Goal: Obtain resource: Download file/media

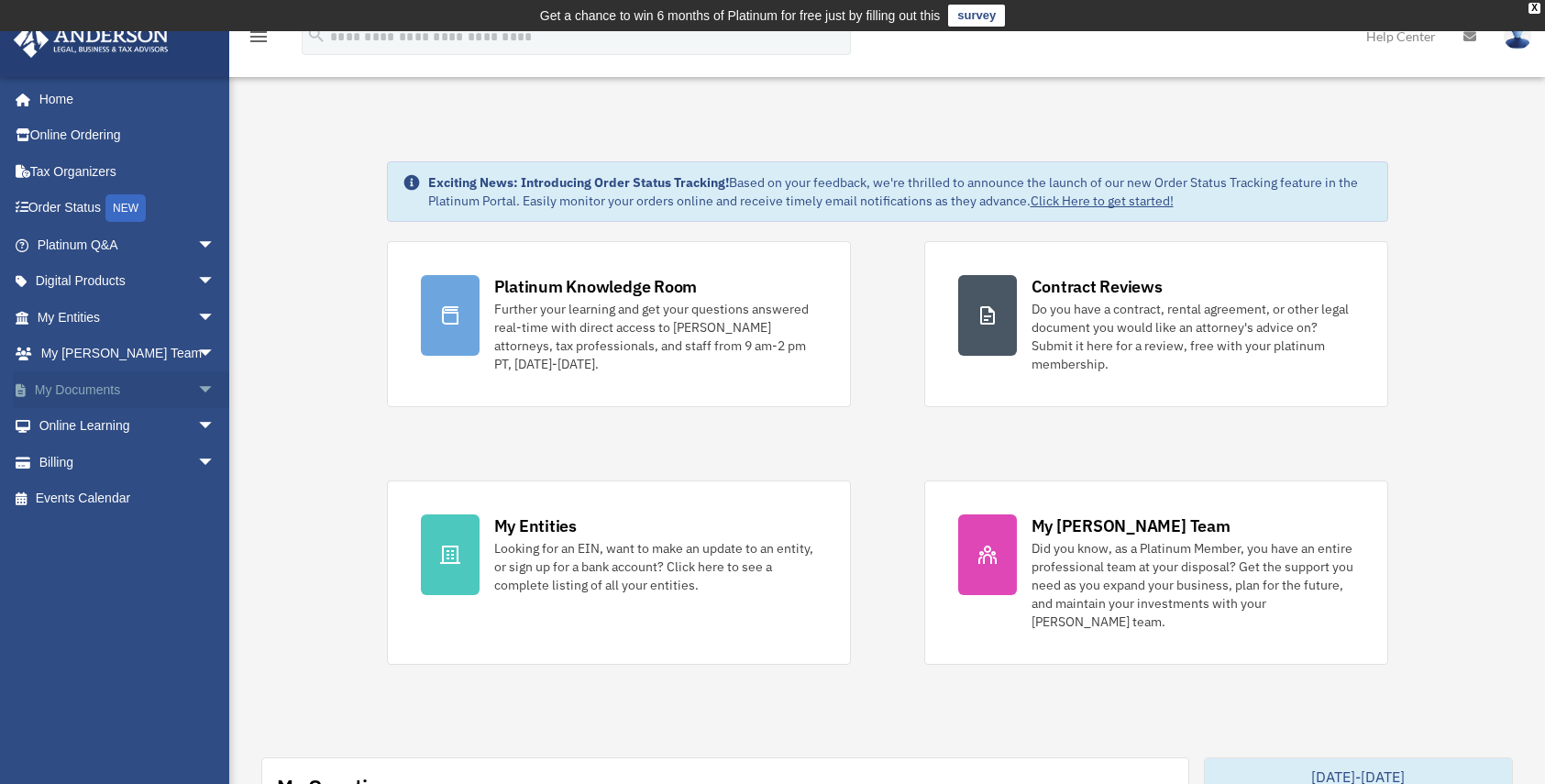
click at [97, 390] on link "My Documents arrow_drop_down" at bounding box center [127, 389] width 230 height 36
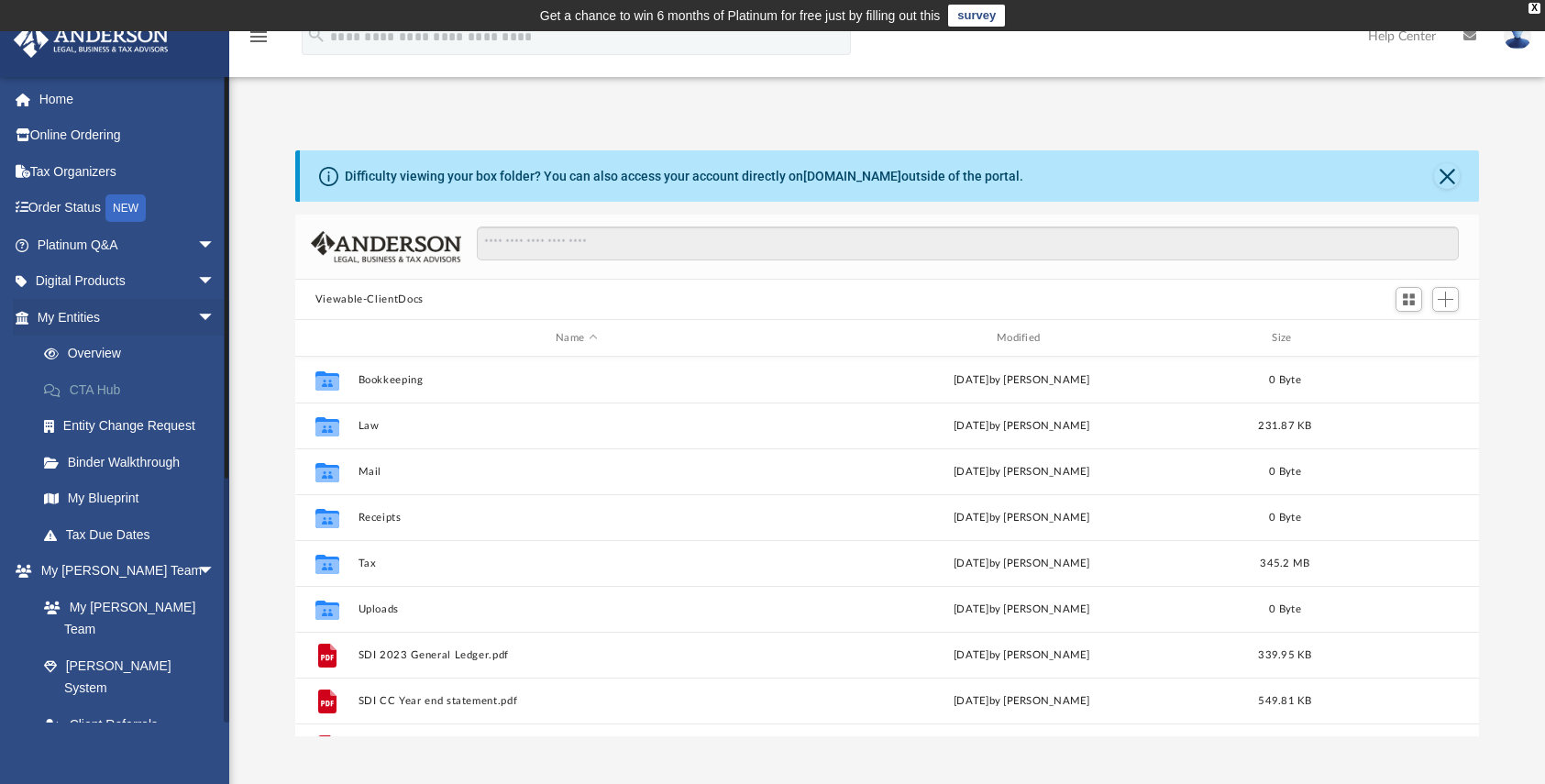
scroll to position [404, 1170]
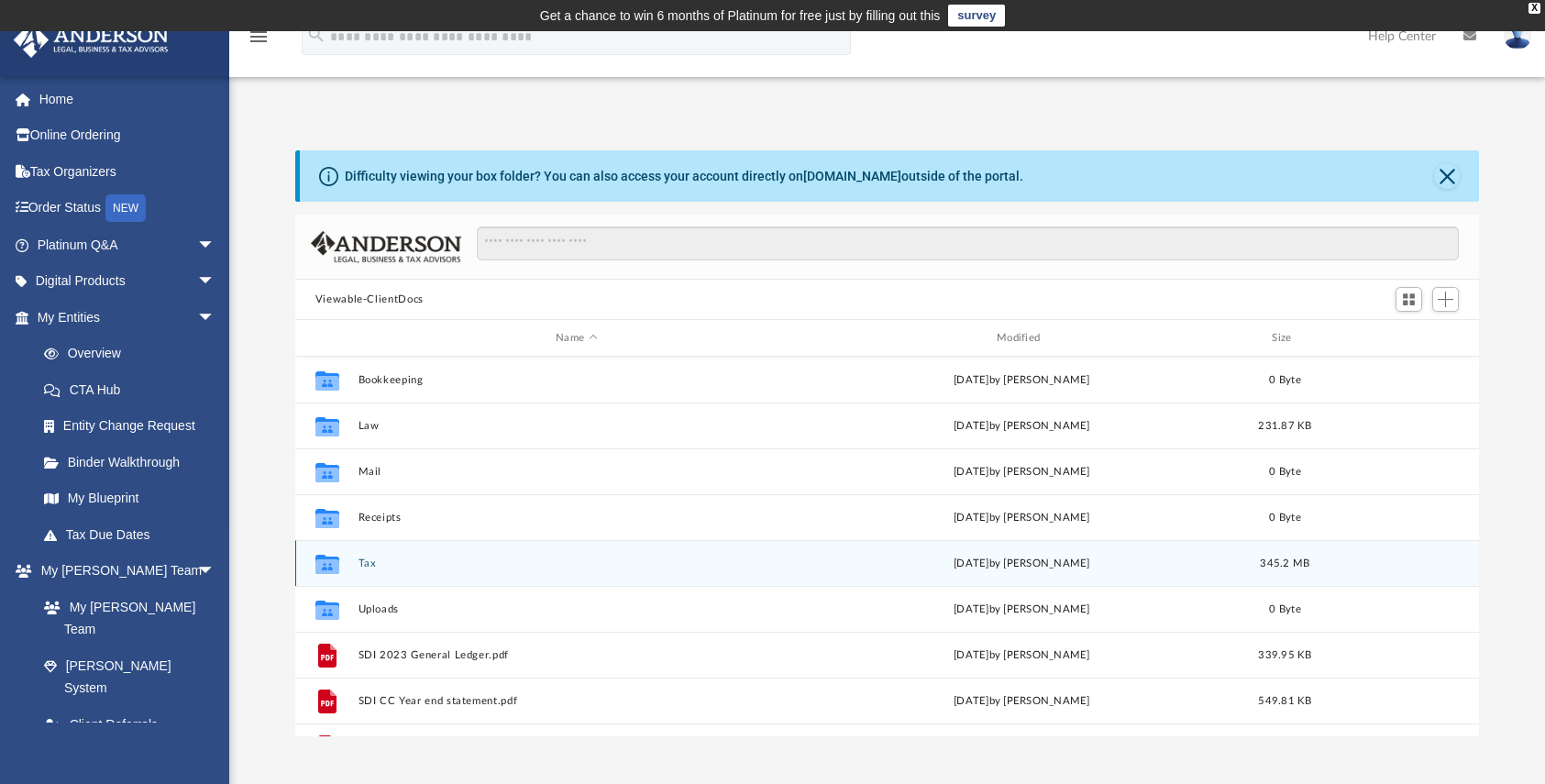
click at [322, 563] on icon "grid" at bounding box center [327, 565] width 24 height 15
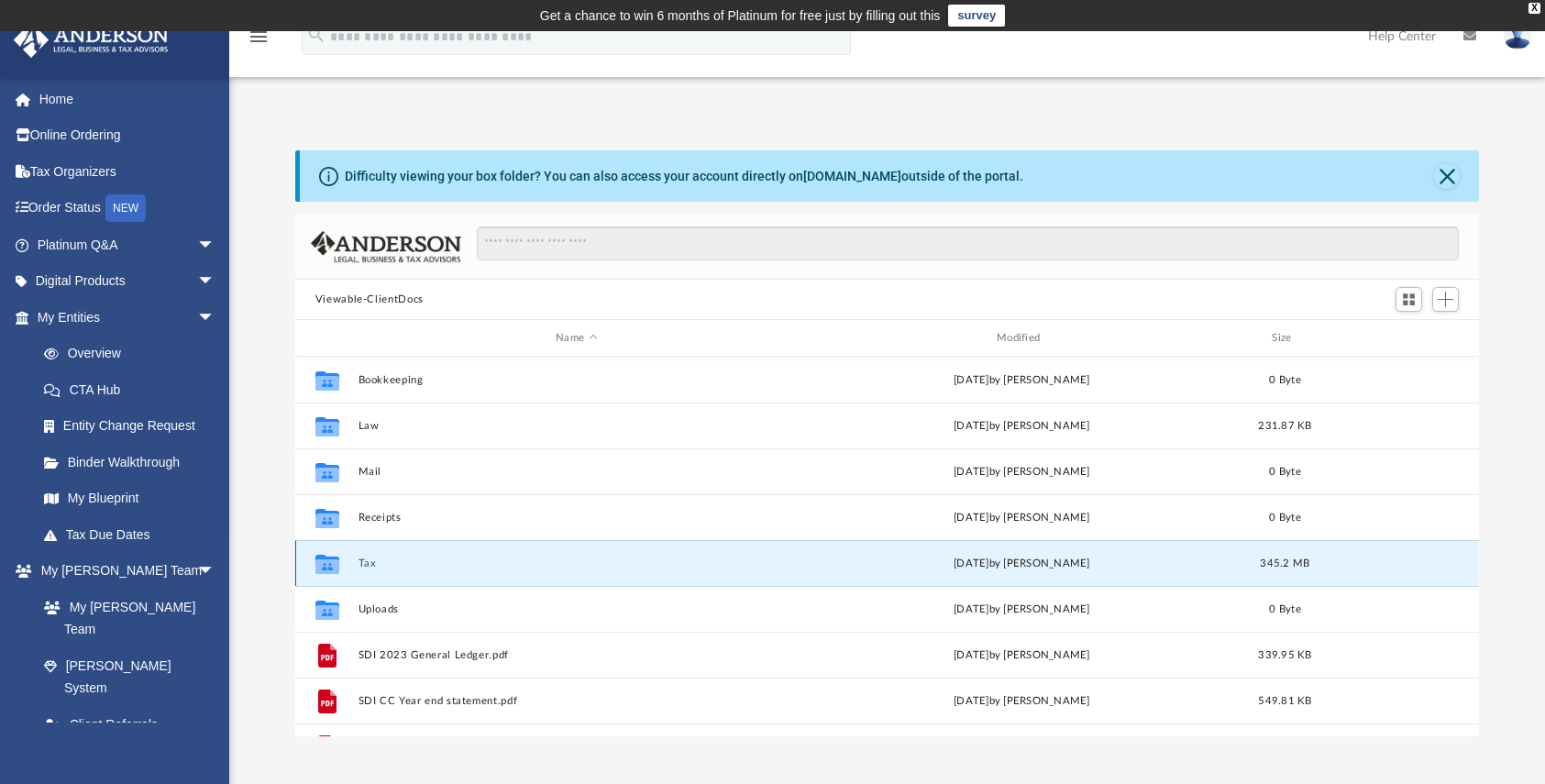
click at [322, 563] on icon "grid" at bounding box center [327, 565] width 24 height 15
click at [368, 563] on button "Tax" at bounding box center [576, 563] width 437 height 12
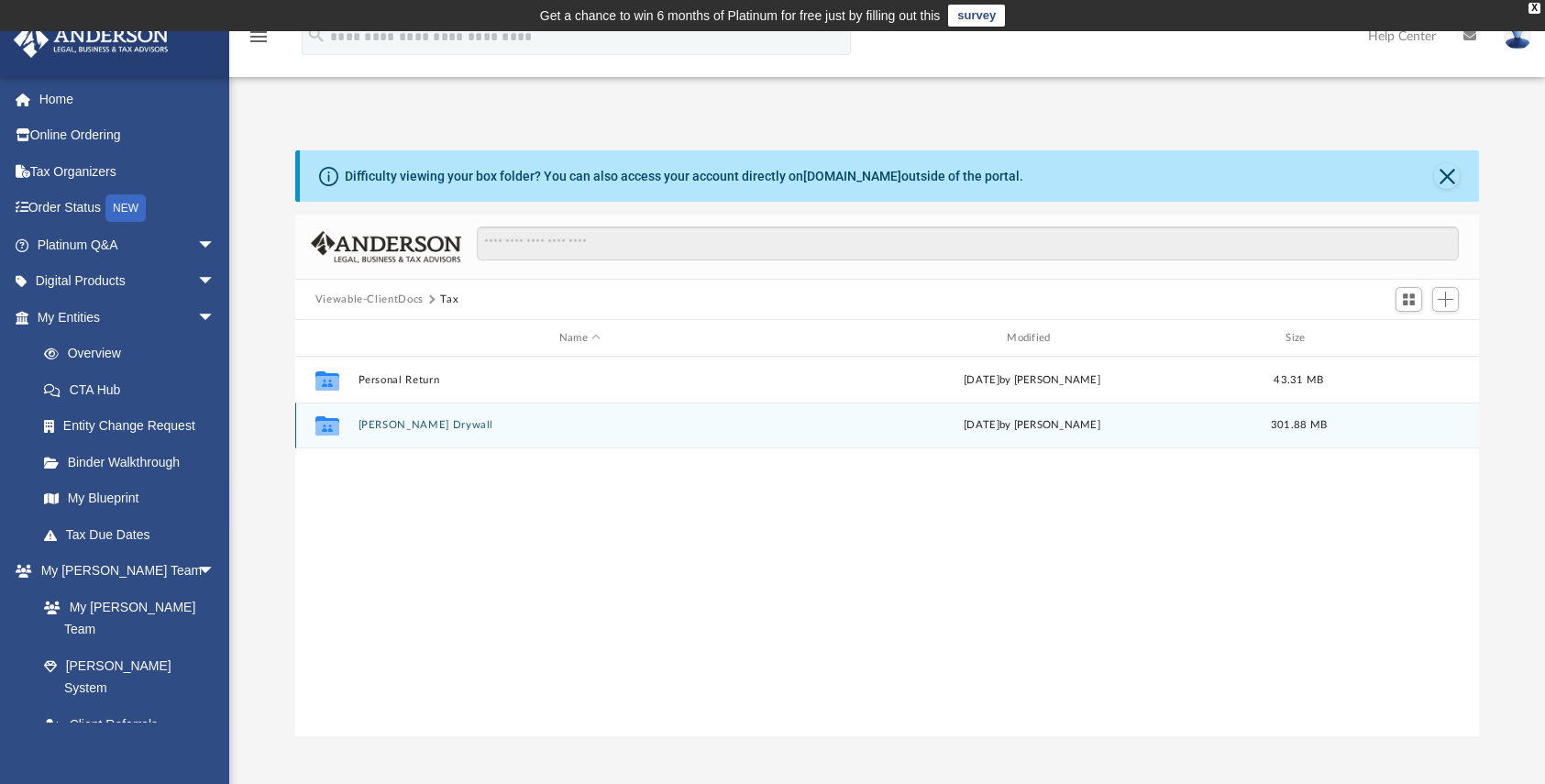
click at [378, 425] on button "[PERSON_NAME] Drywall" at bounding box center [579, 424] width 444 height 12
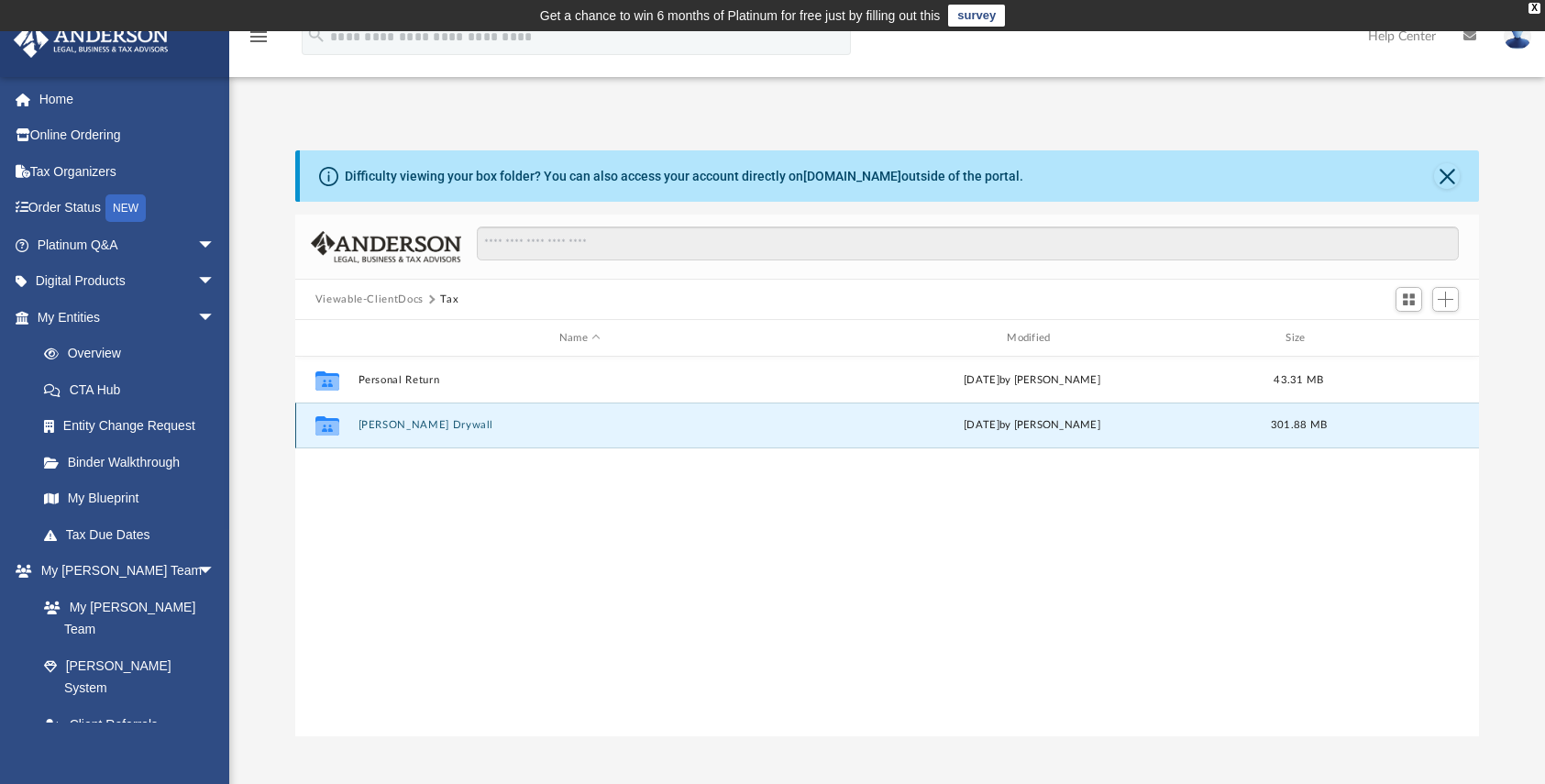
click at [378, 424] on button "[PERSON_NAME] Drywall" at bounding box center [579, 424] width 444 height 12
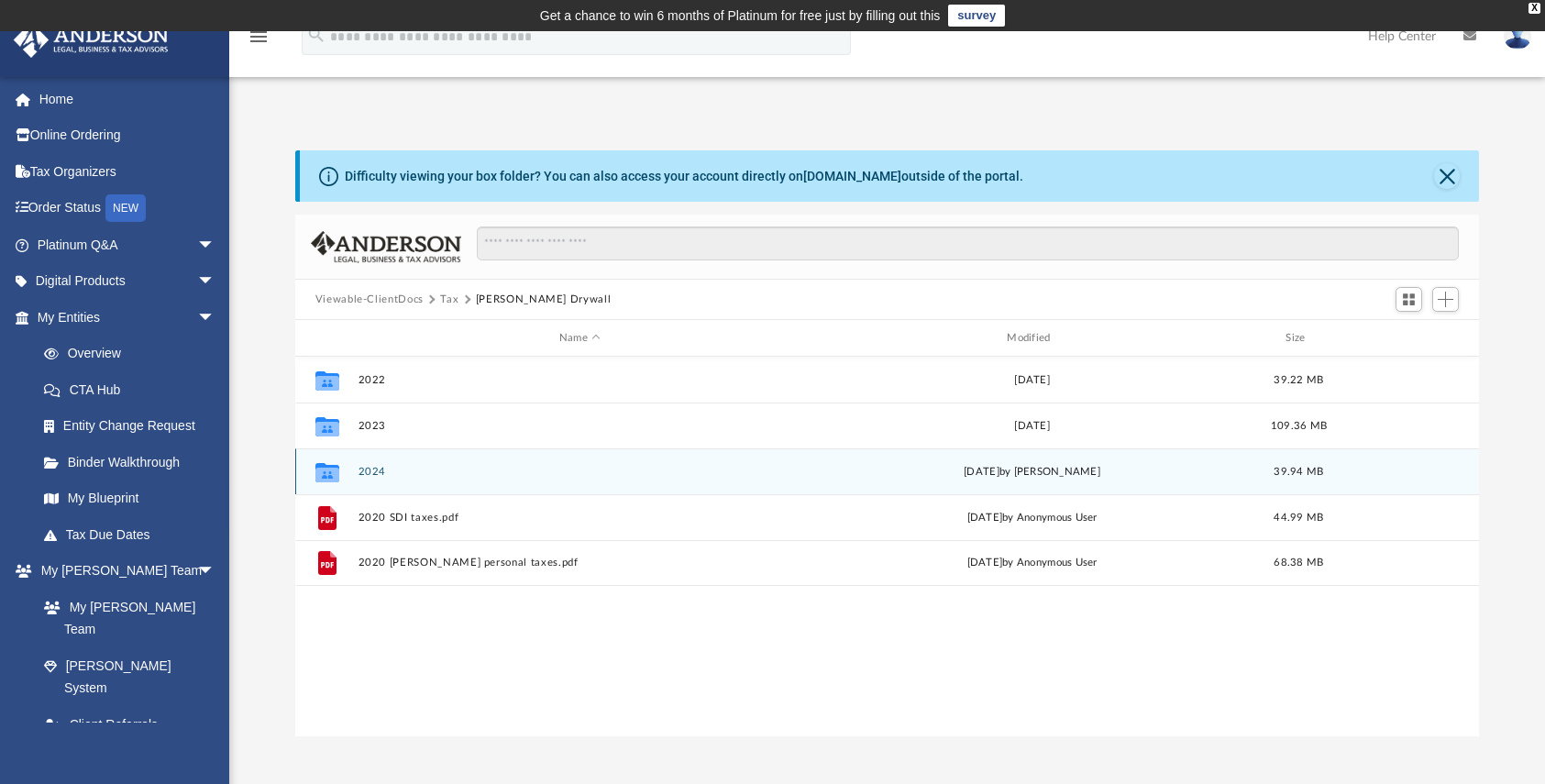
click at [369, 471] on button "2024" at bounding box center [579, 472] width 444 height 12
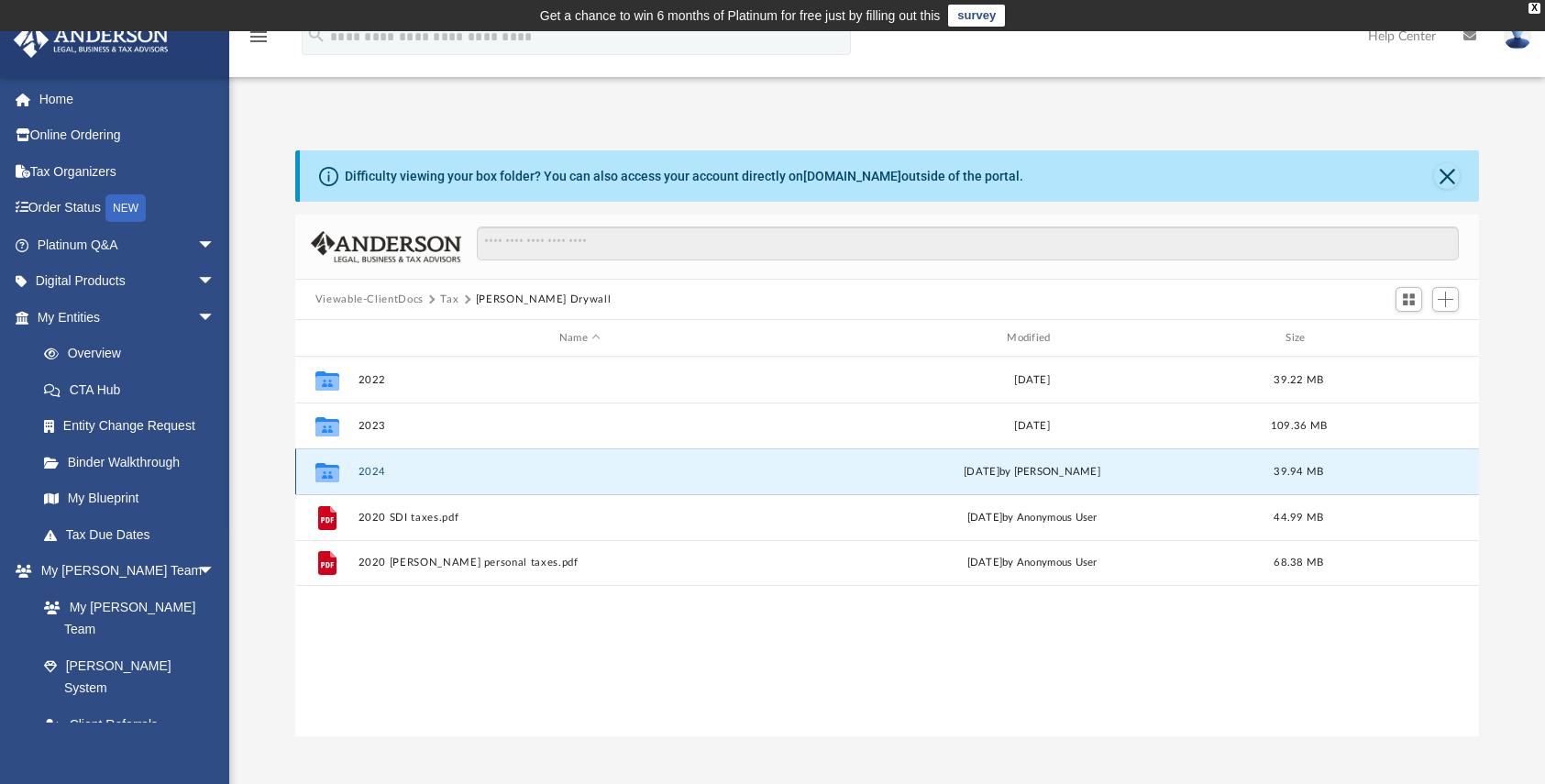
click at [369, 471] on button "2024" at bounding box center [579, 472] width 444 height 12
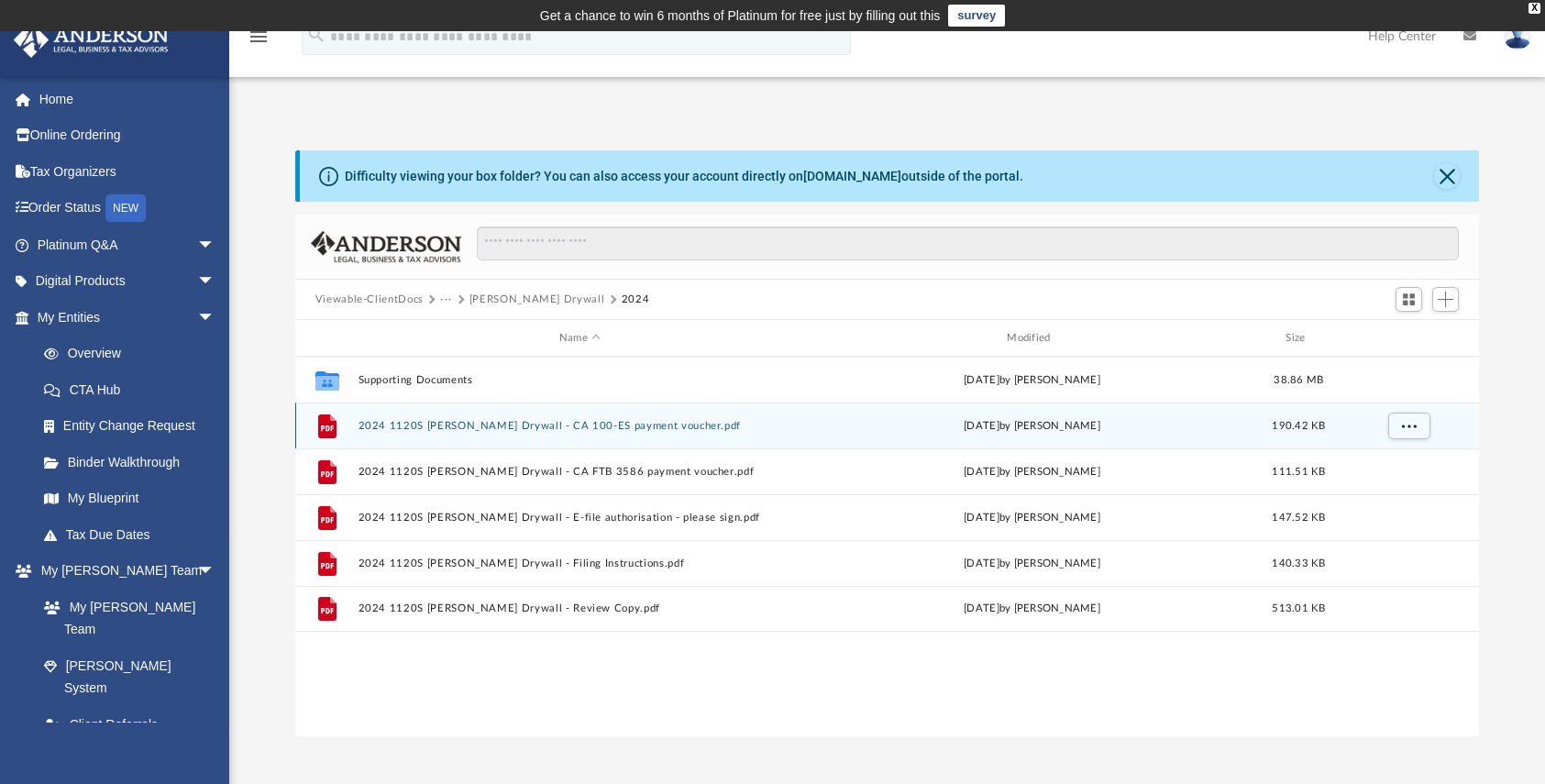
click at [491, 425] on button "2024 1120S Shurtliff Drywall - CA 100-ES payment voucher.pdf" at bounding box center [579, 425] width 444 height 12
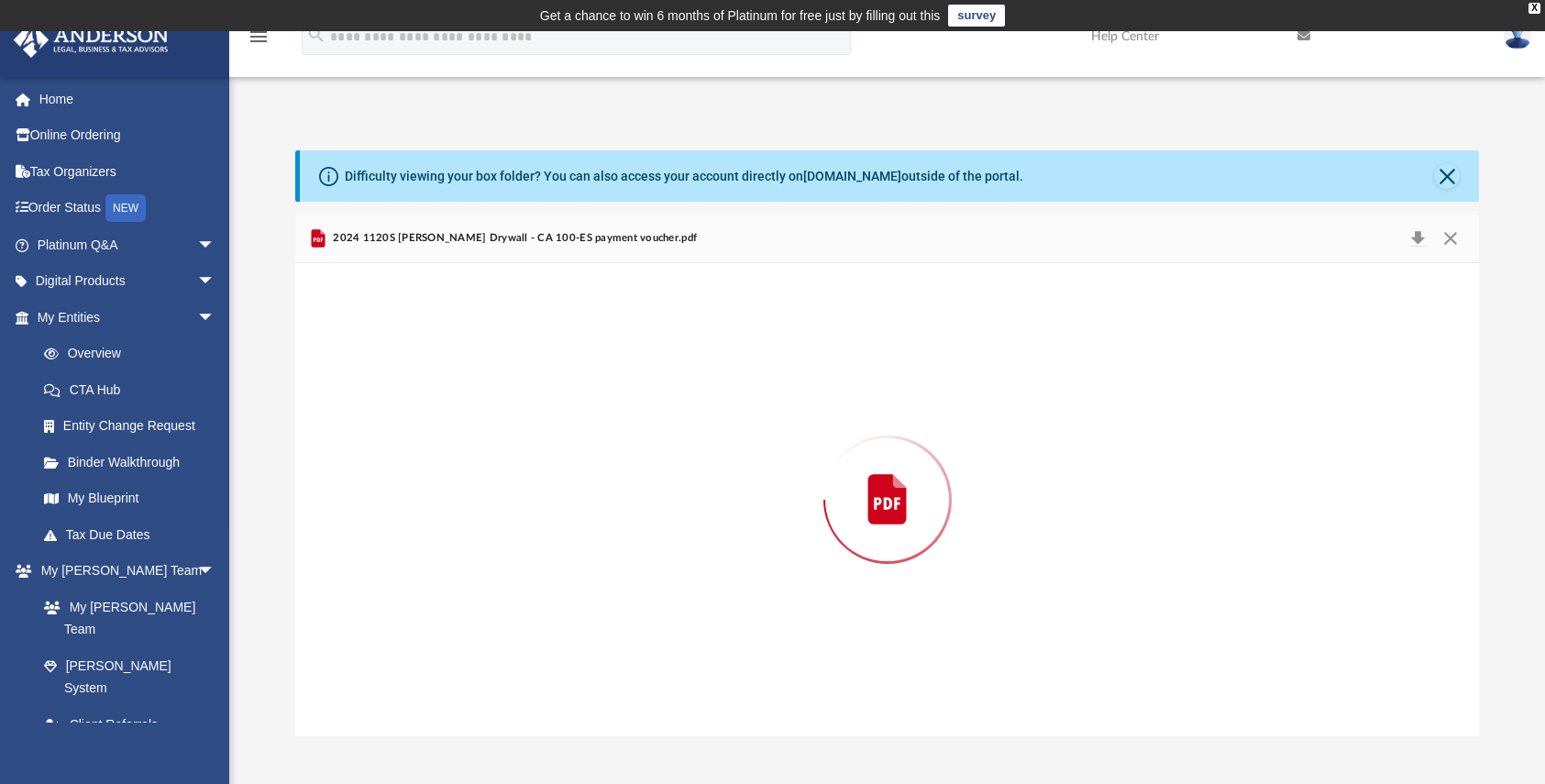
click at [491, 425] on div "Preview" at bounding box center [886, 499] width 1184 height 473
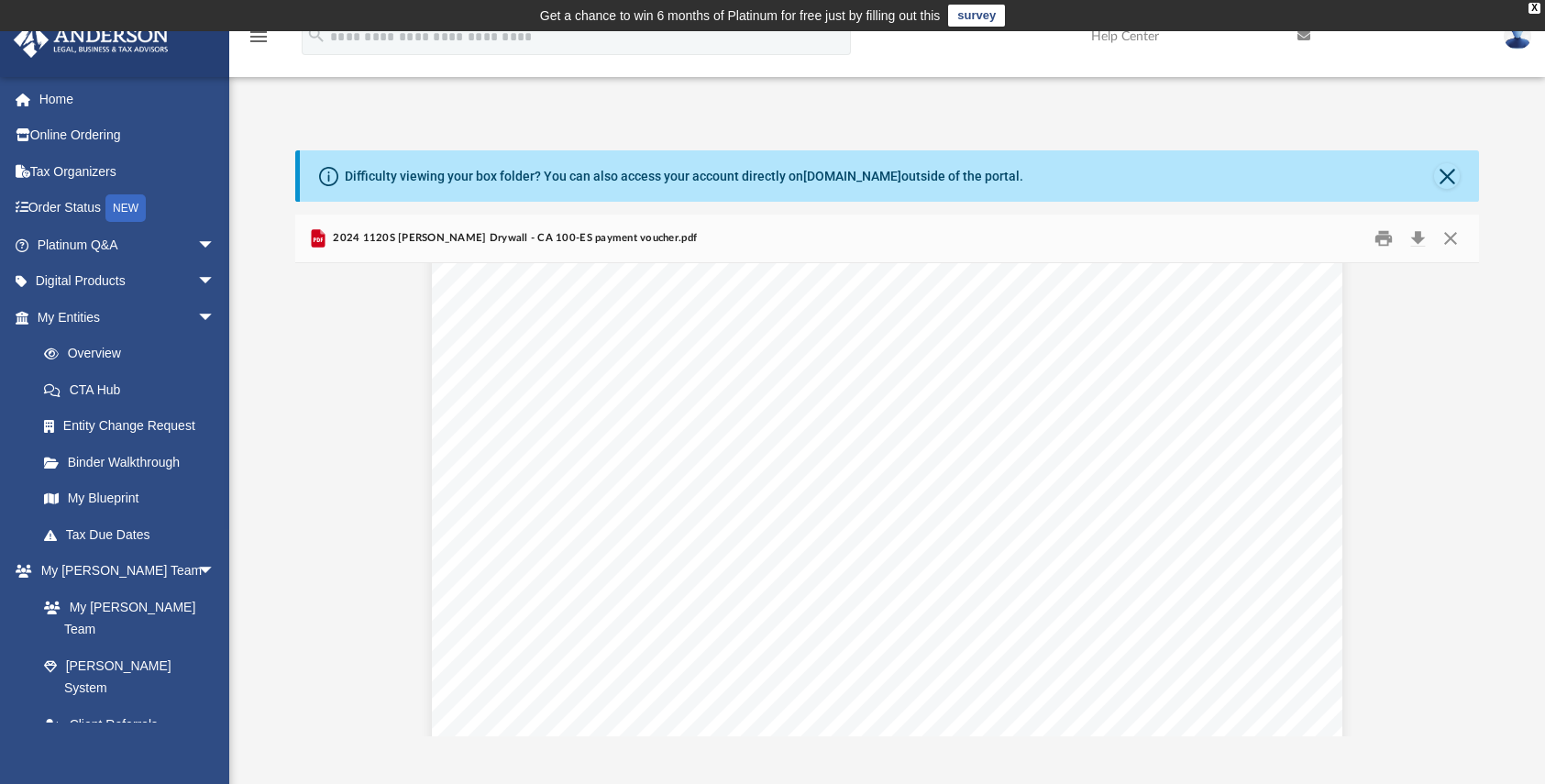
scroll to position [0, 0]
click at [1504, 276] on div "Difficulty viewing your box folder? You can also access your account directly o…" at bounding box center [886, 444] width 1315 height 586
click at [1450, 238] on button "Close" at bounding box center [1450, 238] width 33 height 29
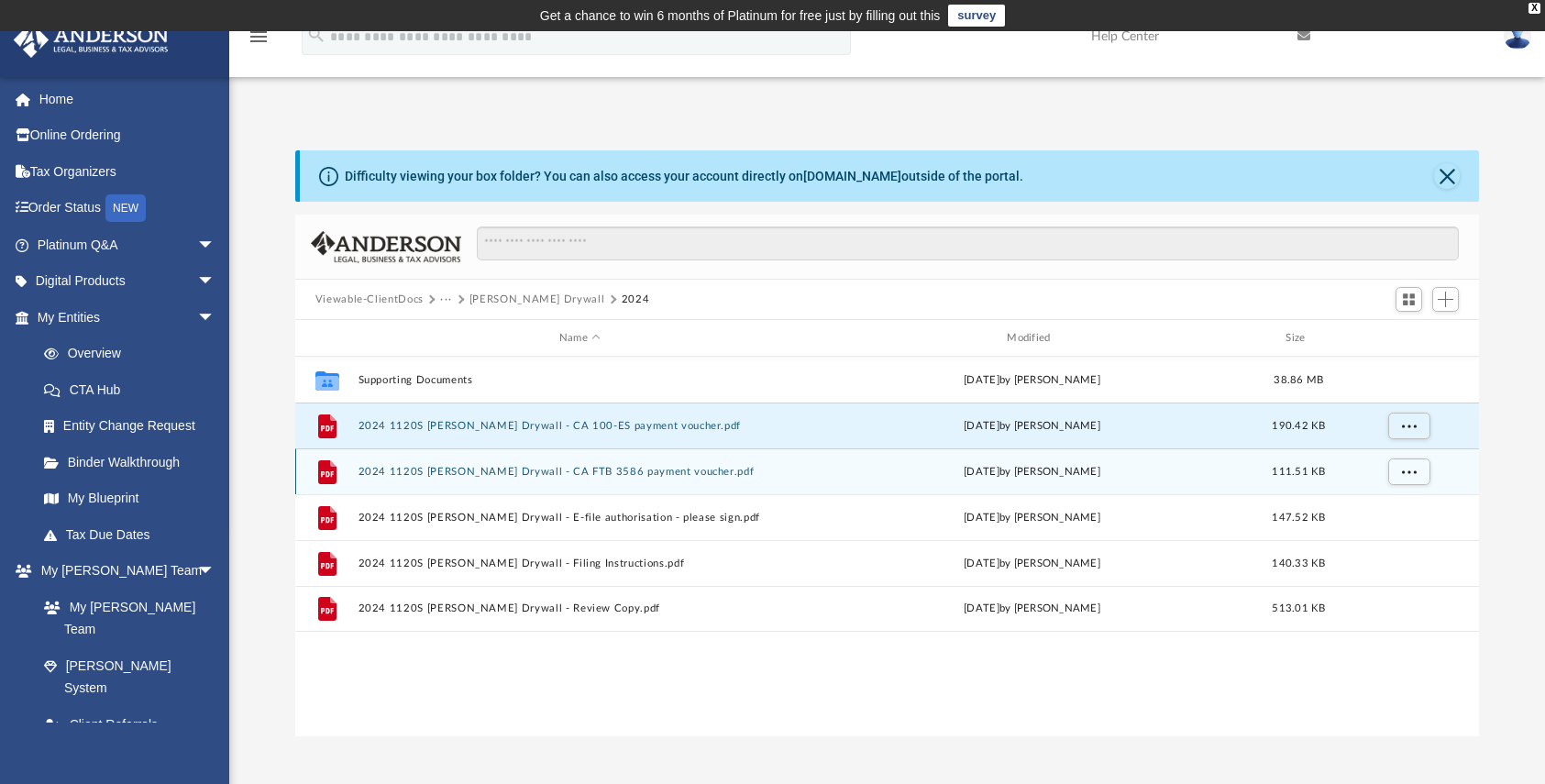
click at [472, 470] on button "2024 1120S Shurtliff Drywall - CA FTB 3586 payment voucher.pdf" at bounding box center [579, 472] width 444 height 12
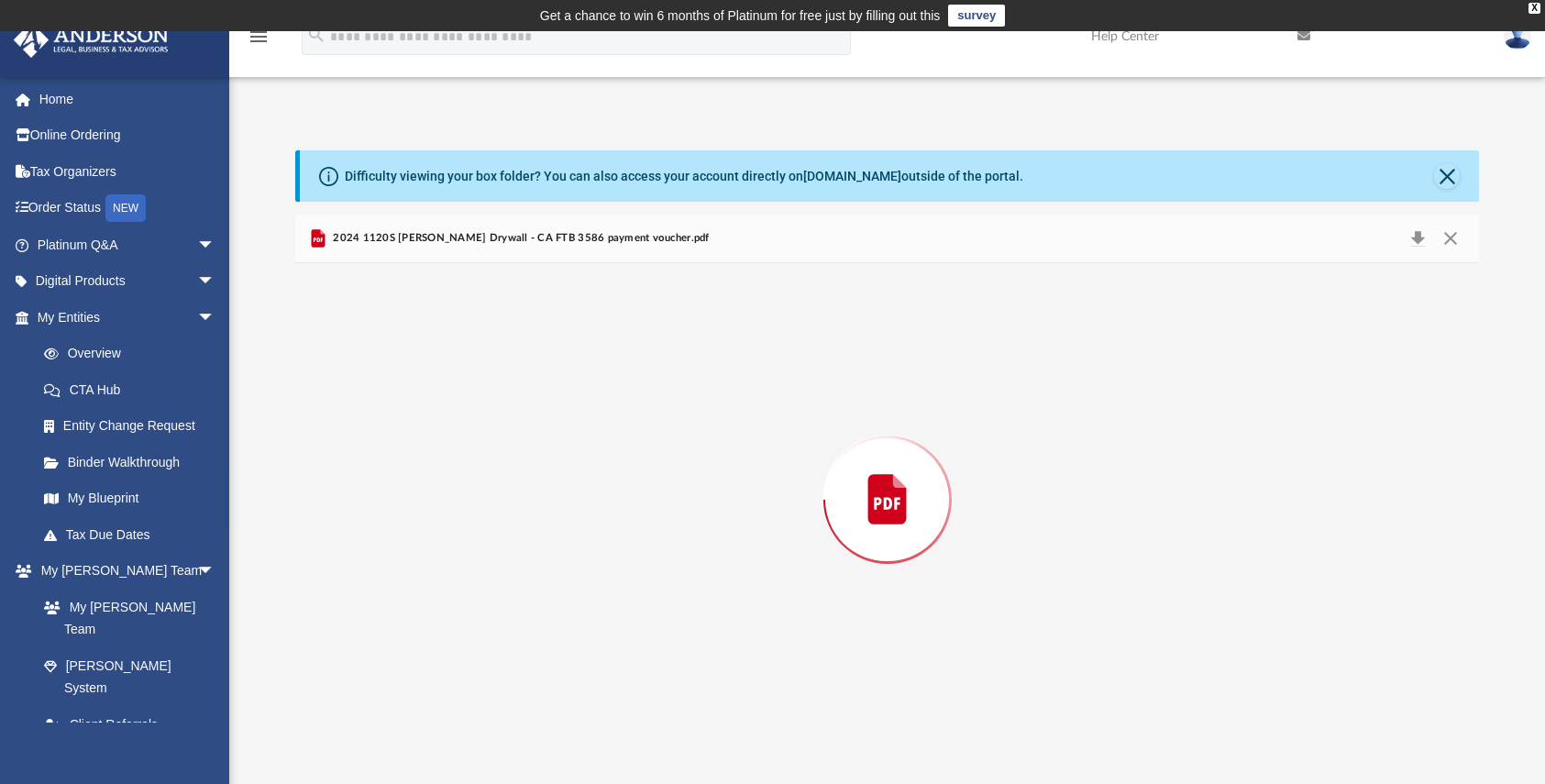
click at [473, 470] on div "Preview" at bounding box center [886, 499] width 1184 height 473
click at [1451, 235] on button "Close" at bounding box center [1450, 238] width 33 height 29
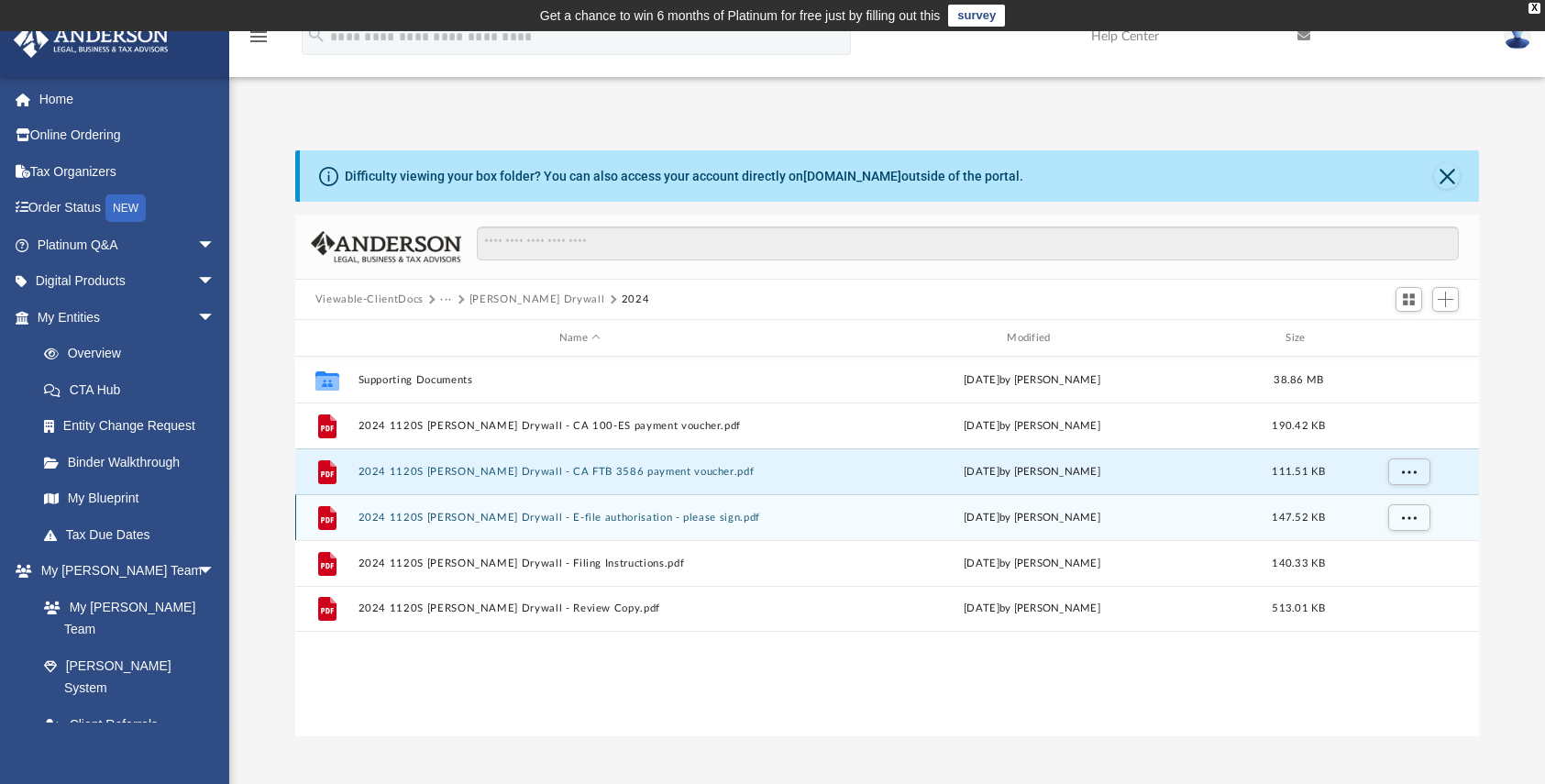
click at [570, 518] on button "2024 1120S Shurtliff Drywall - E-file authorisation - please sign.pdf" at bounding box center [579, 517] width 444 height 12
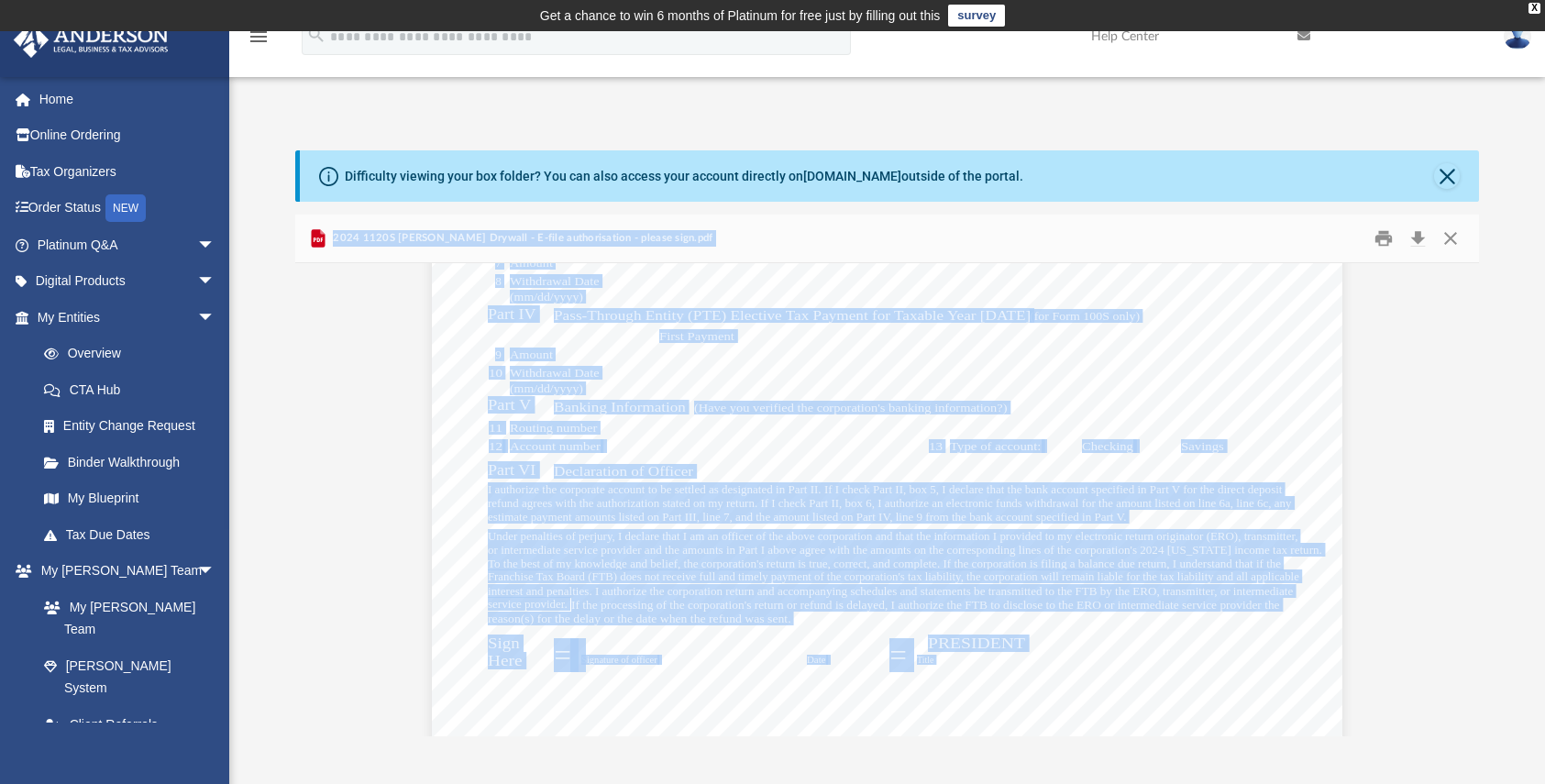
scroll to position [1821, 0]
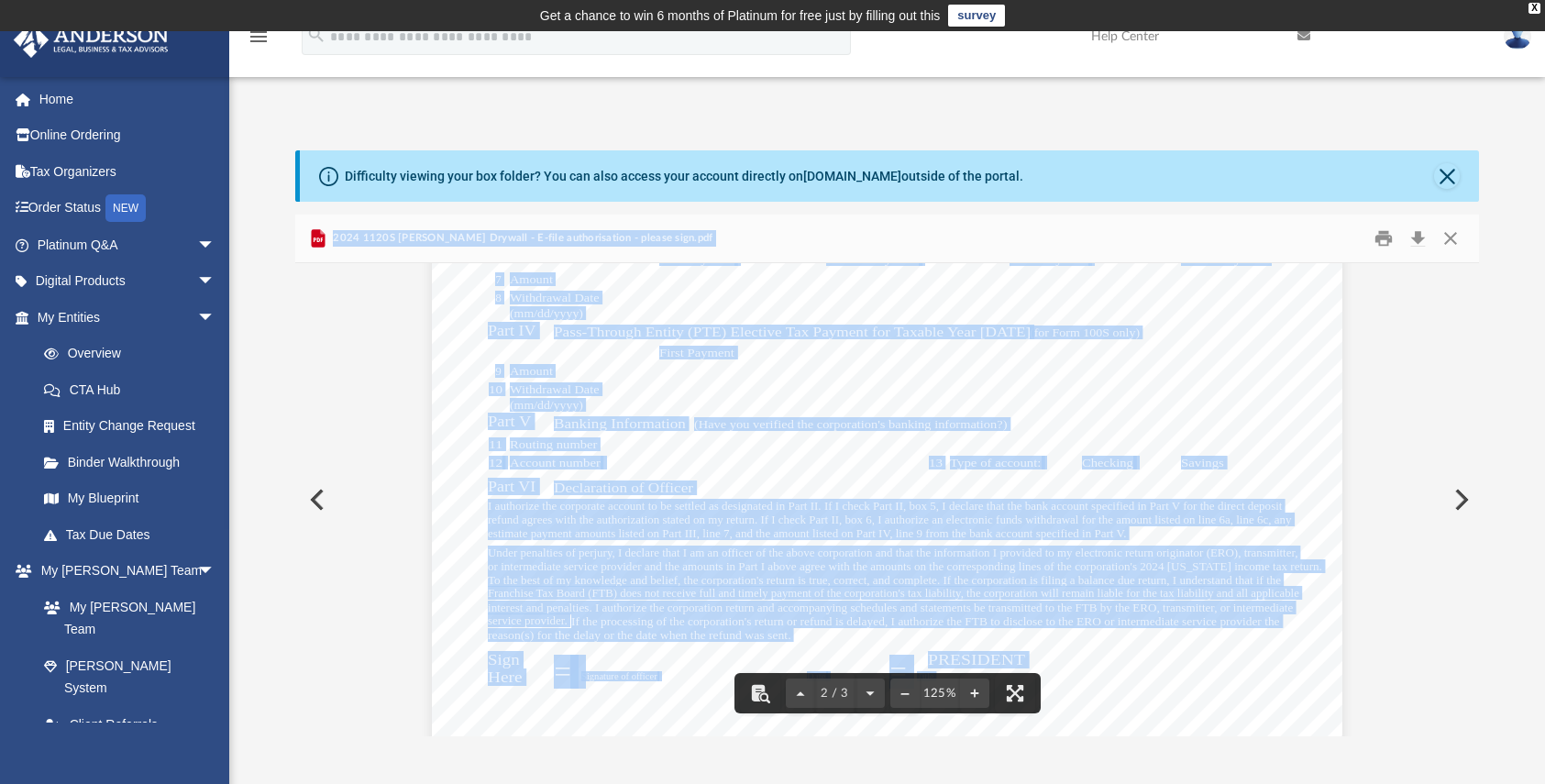
click at [588, 655] on div "Corporation name California Corporation No., CA SOS file no., or FEIN Signature…" at bounding box center [886, 412] width 910 height 1286
click at [362, 652] on div "For calendar year 2024, or tax year beginning , 2024, ending , 20 410211 12-23-…" at bounding box center [886, 411] width 1184 height 3940
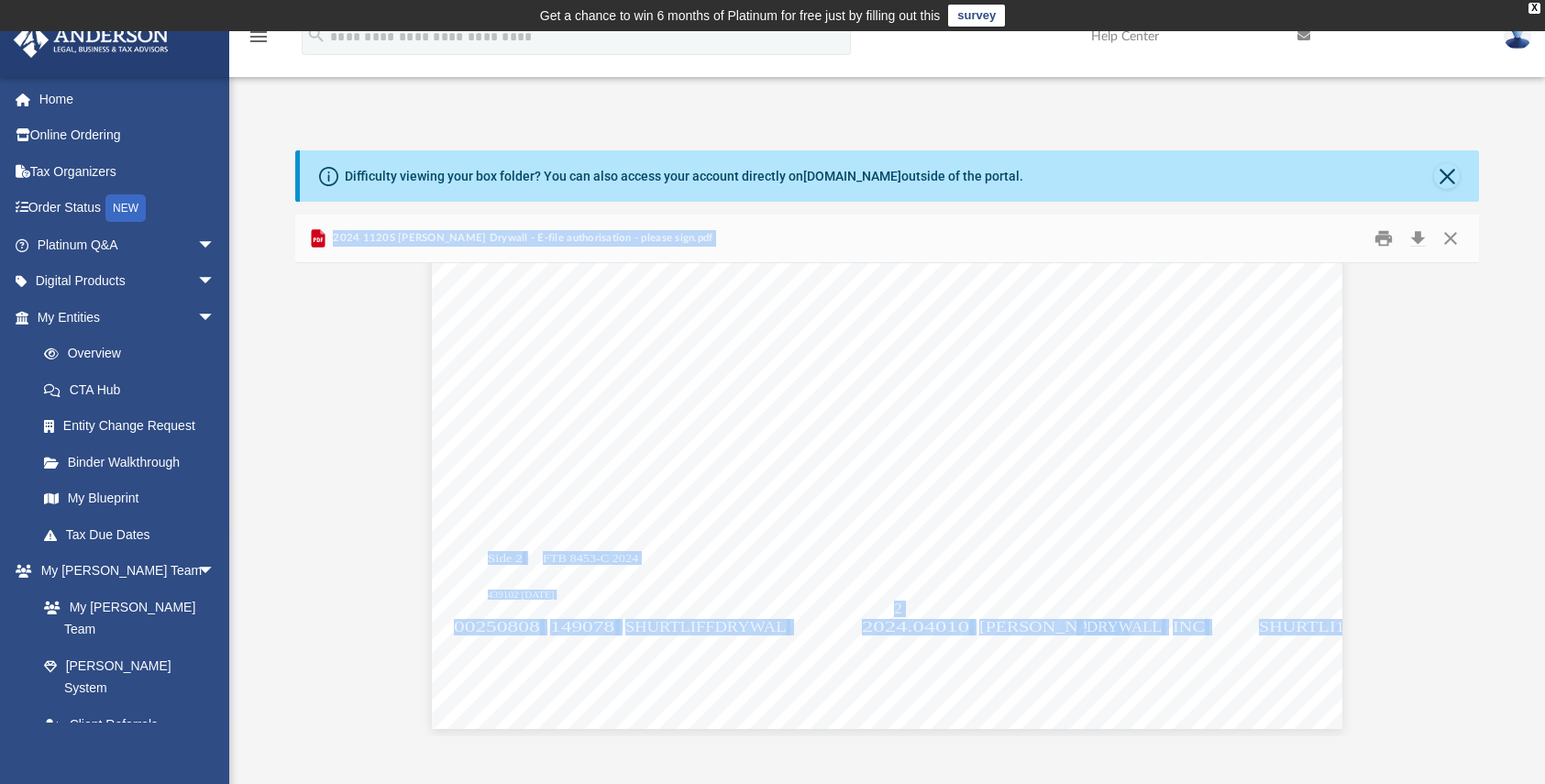
scroll to position [3468, 0]
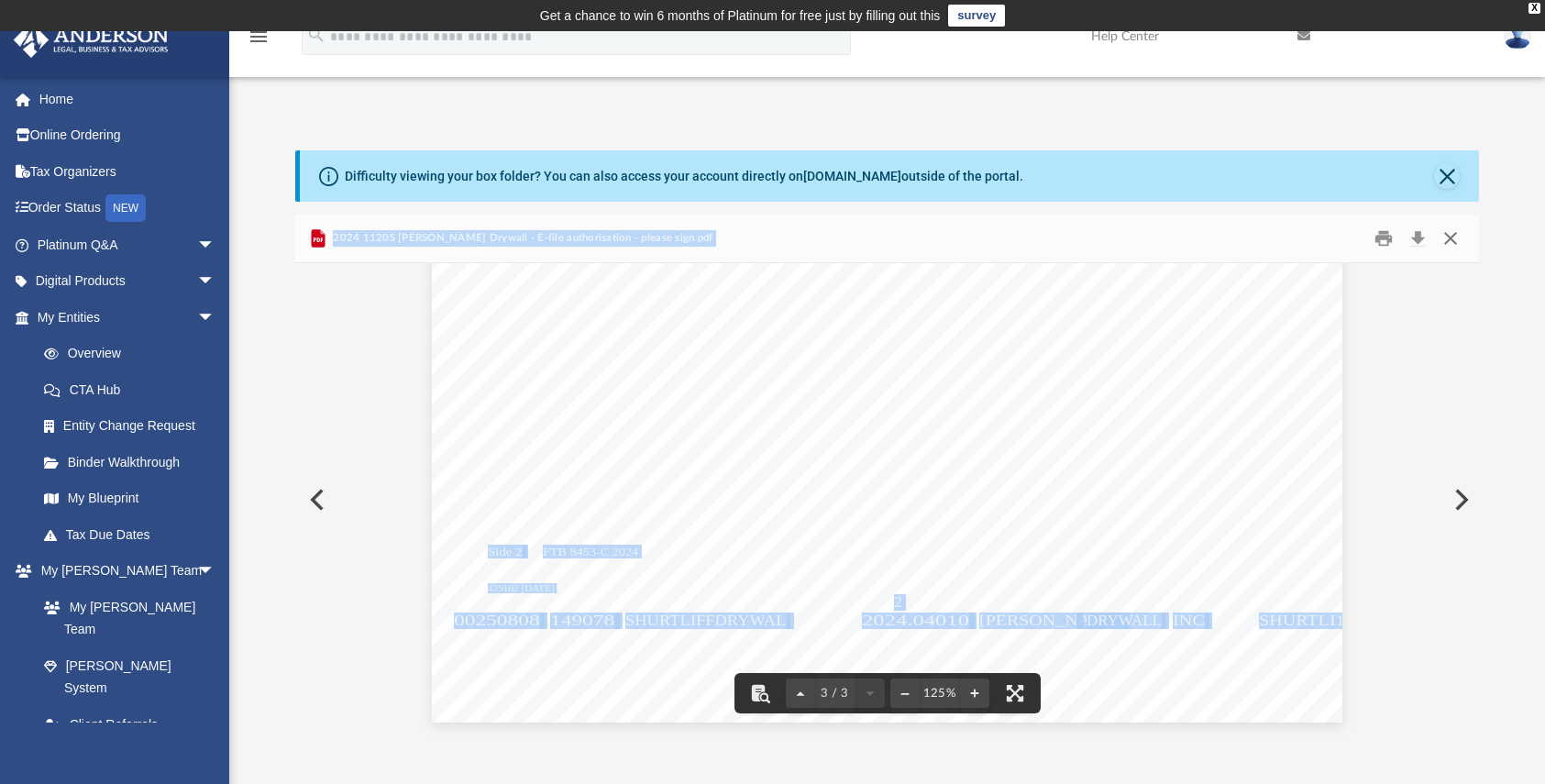
click at [1449, 233] on button "Close" at bounding box center [1450, 238] width 33 height 29
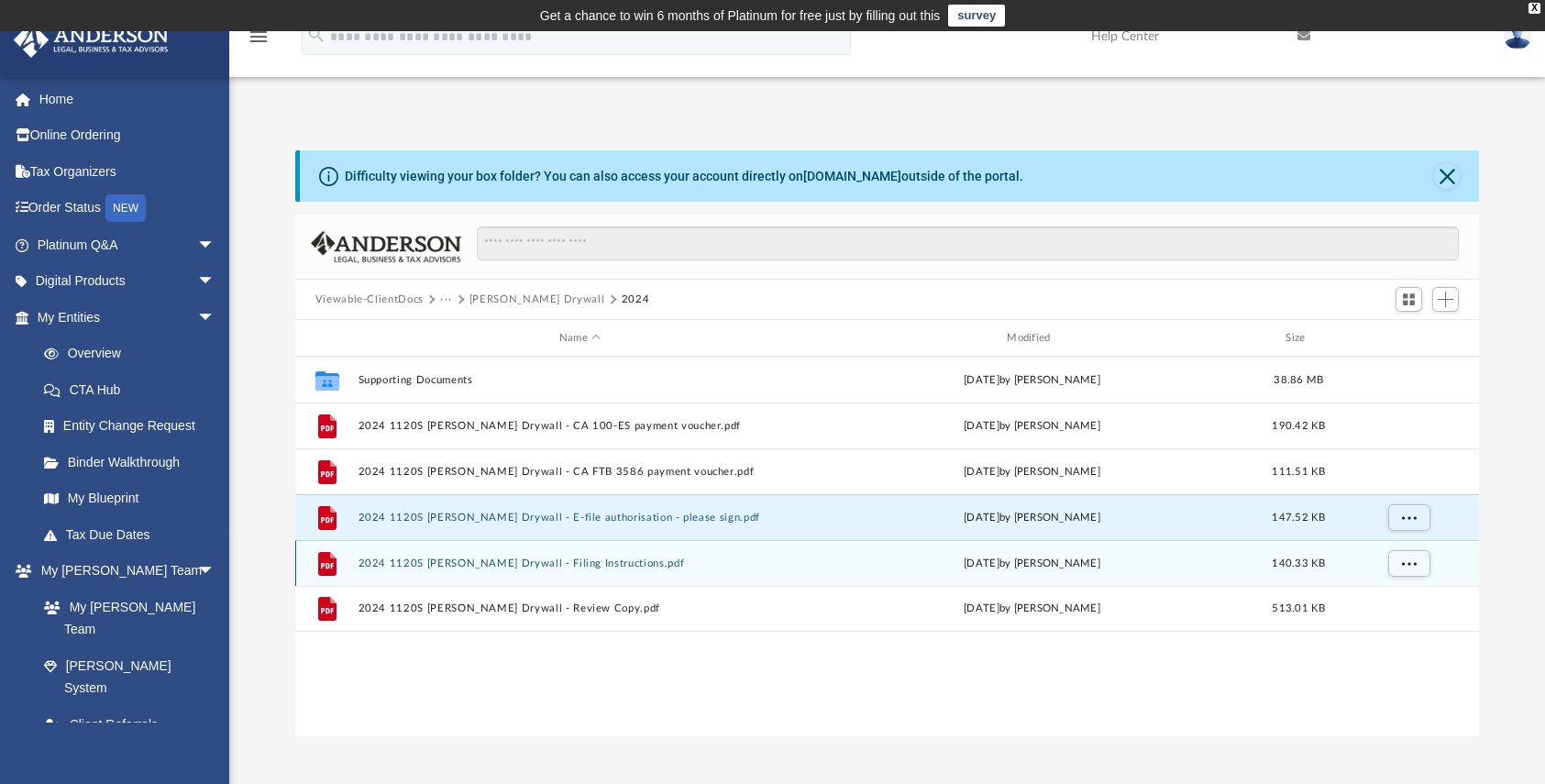
click at [455, 564] on button "2024 1120S Shurtliff Drywall - Filing Instructions.pdf" at bounding box center [579, 563] width 444 height 12
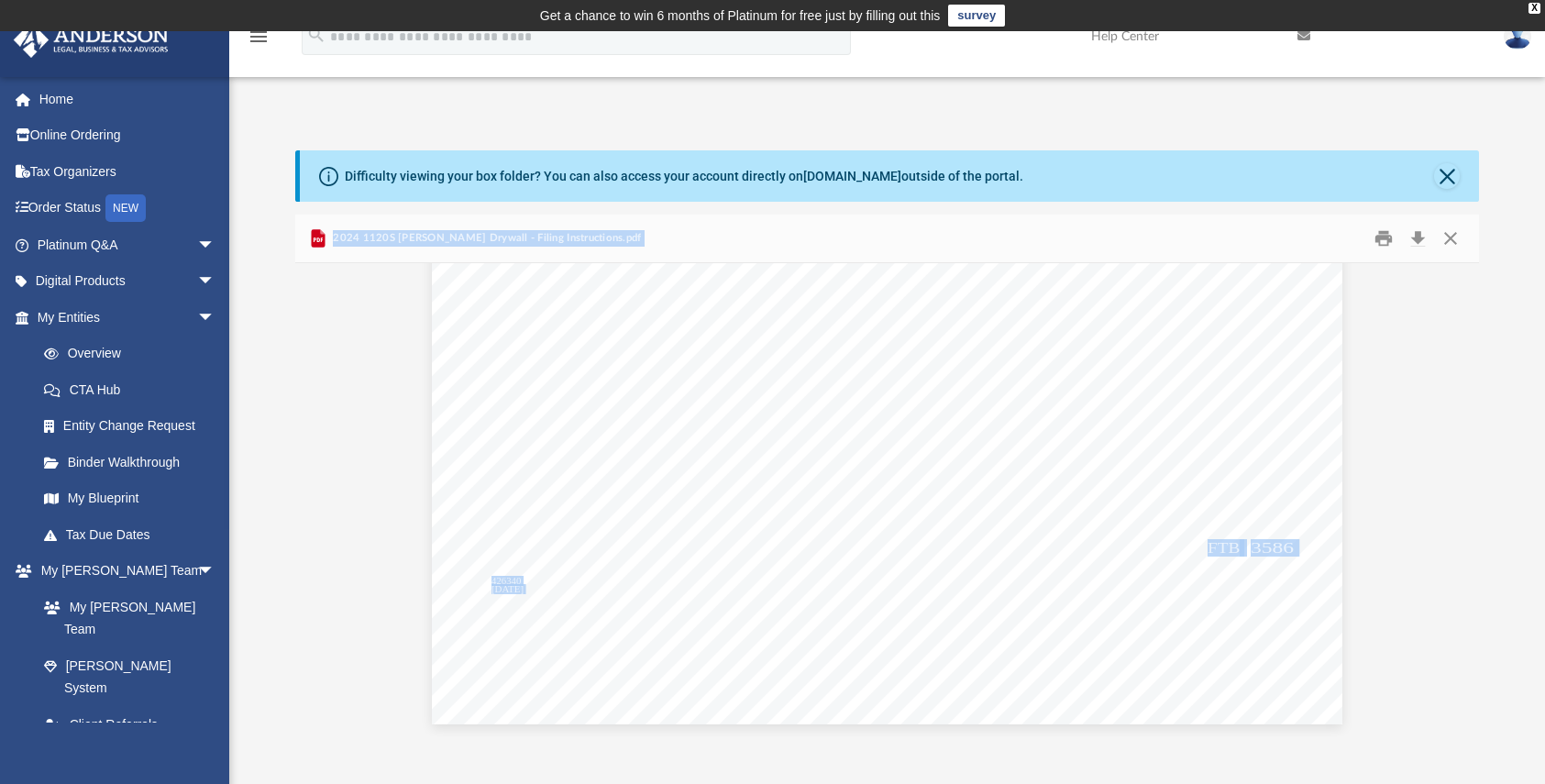
scroll to position [7409, 0]
click at [1446, 239] on button "Close" at bounding box center [1450, 238] width 33 height 29
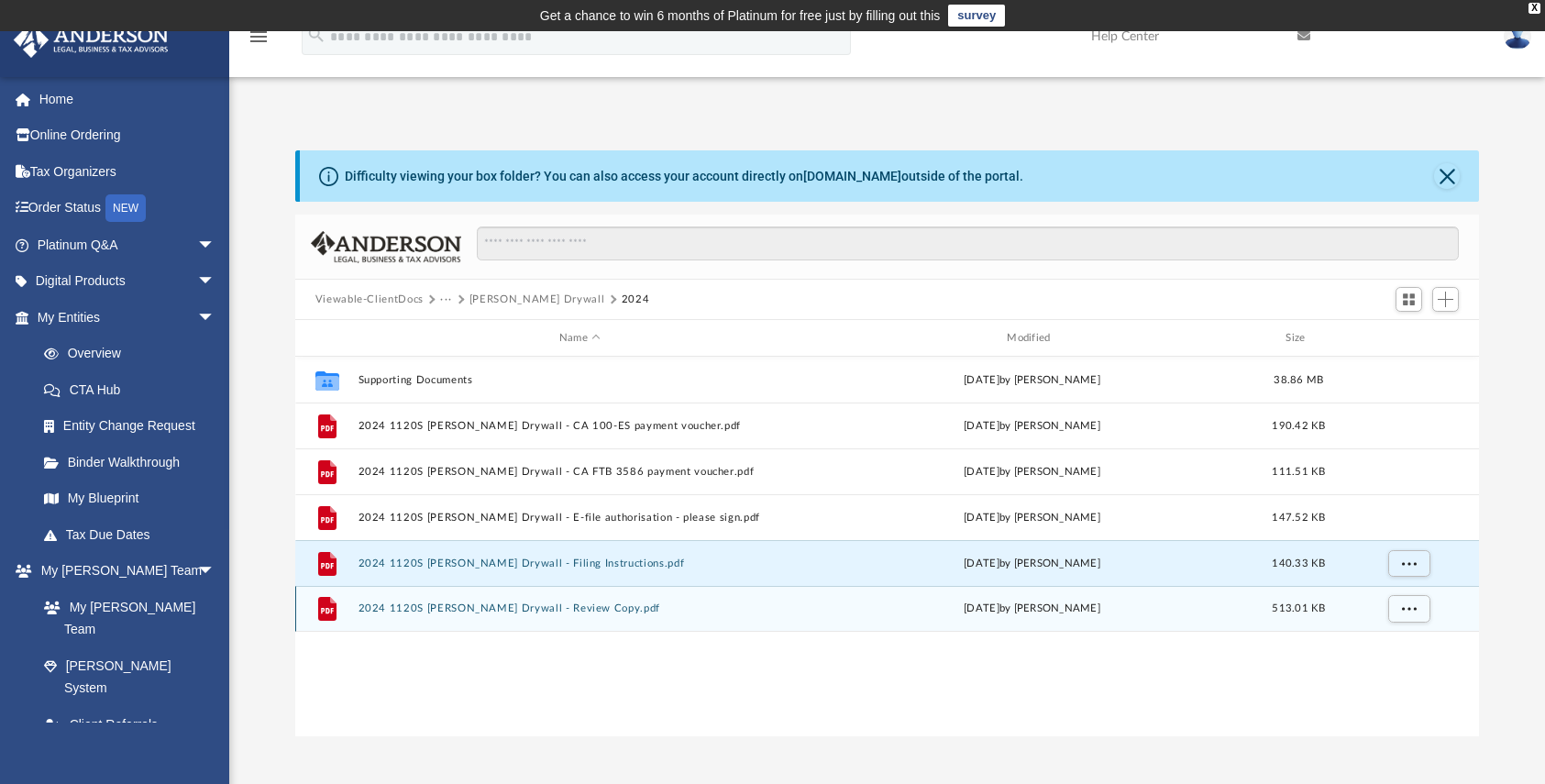
click at [487, 605] on button "2024 1120S Shurtliff Drywall - Review Copy.pdf" at bounding box center [579, 608] width 444 height 12
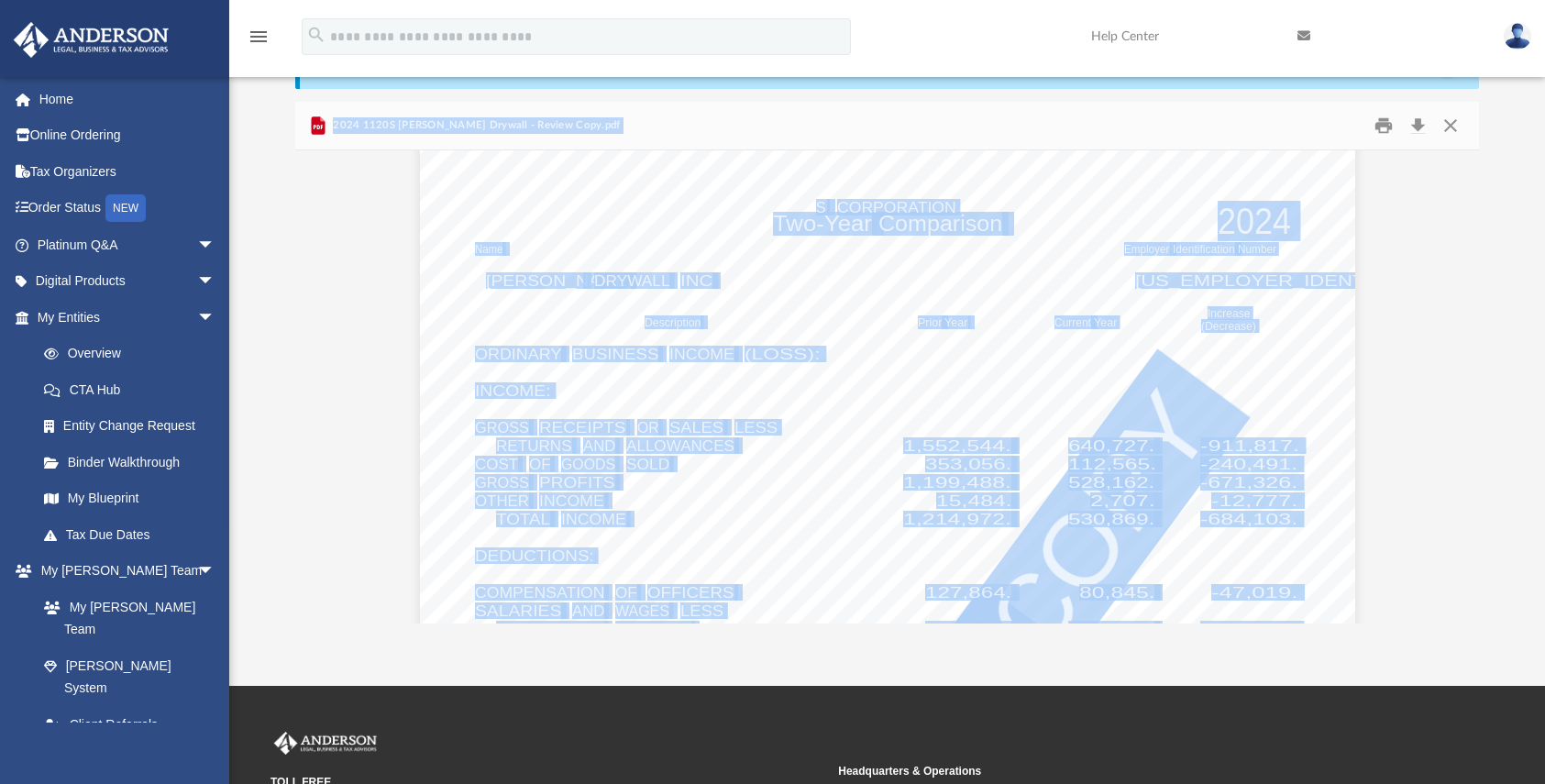
scroll to position [113, 0]
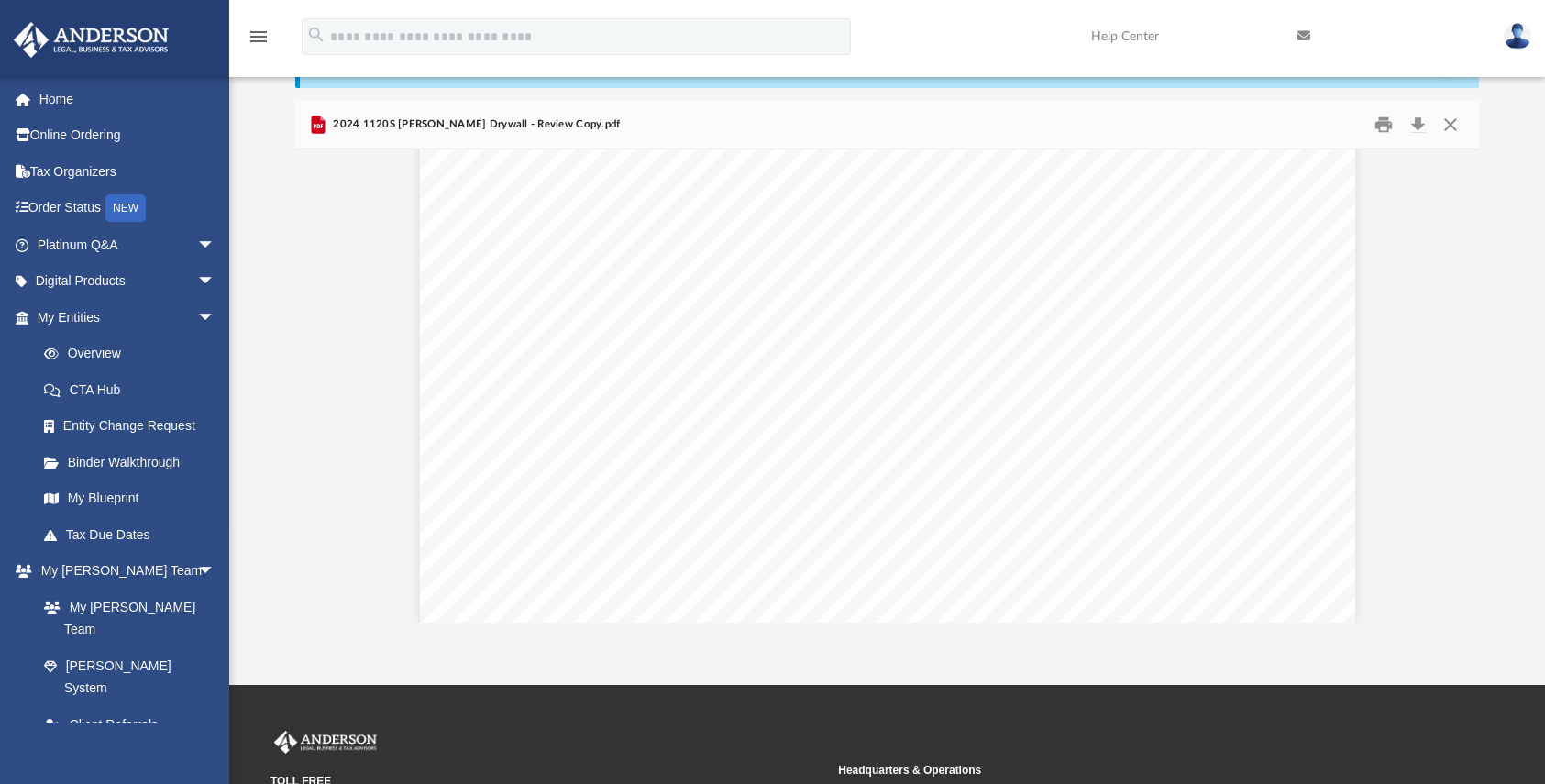
click at [1544, 594] on div "Difficulty viewing your box folder? You can also access your account directly o…" at bounding box center [886, 329] width 1315 height 586
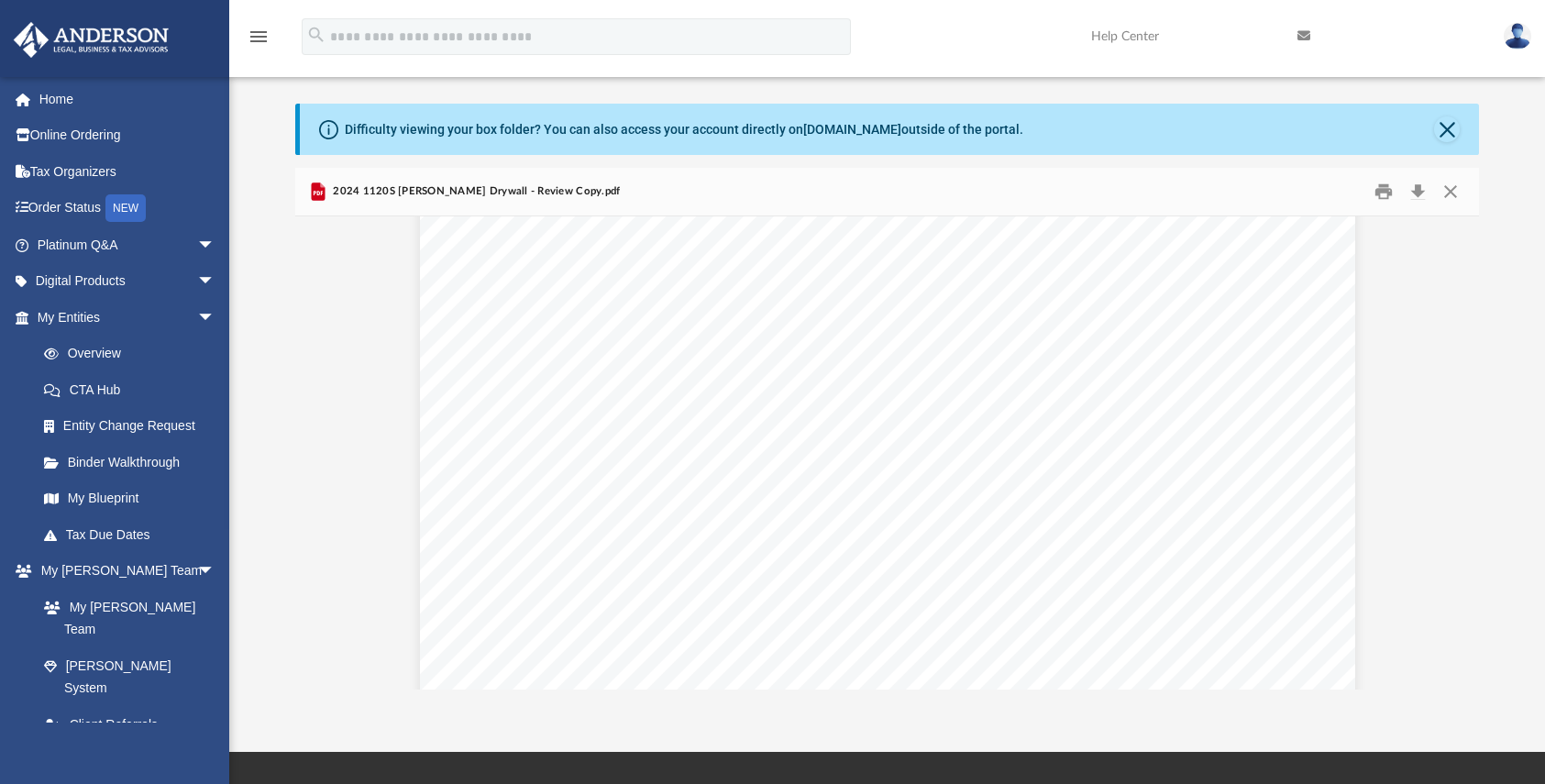
scroll to position [52, 0]
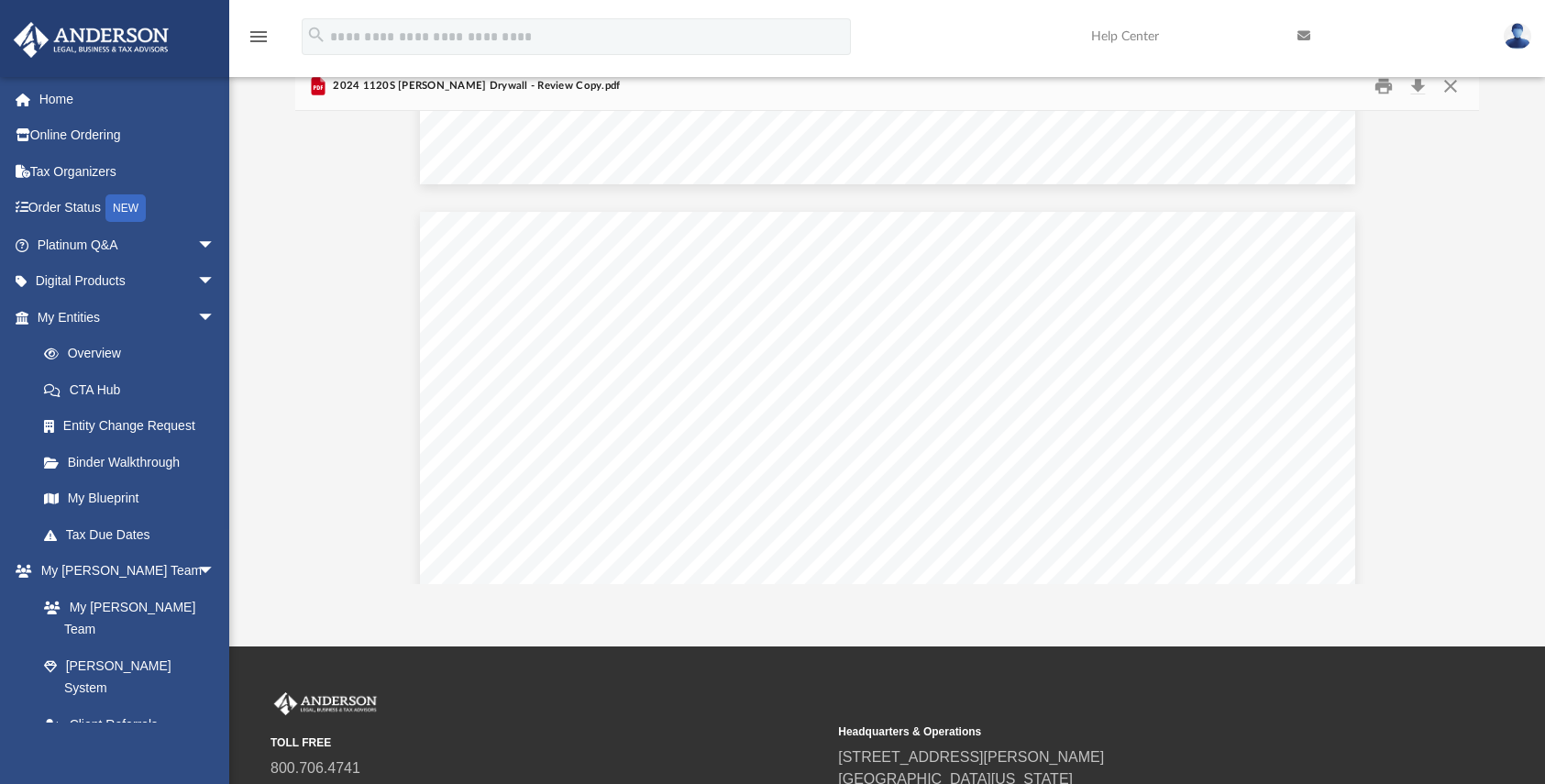
scroll to position [18560, 0]
click at [1447, 88] on button "Close" at bounding box center [1450, 86] width 33 height 29
